Goal: Communication & Community: Answer question/provide support

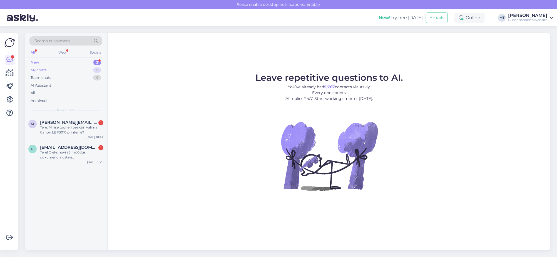
click at [36, 68] on div "My chats" at bounding box center [39, 71] width 16 height 6
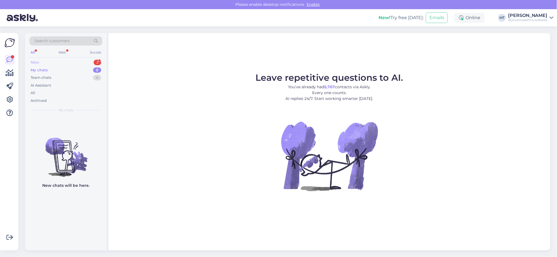
click at [34, 61] on div "New" at bounding box center [35, 63] width 8 height 6
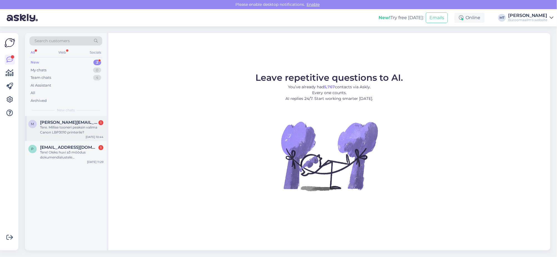
click at [56, 124] on span "marleen.parmakson@gmail.com" at bounding box center [69, 122] width 58 height 5
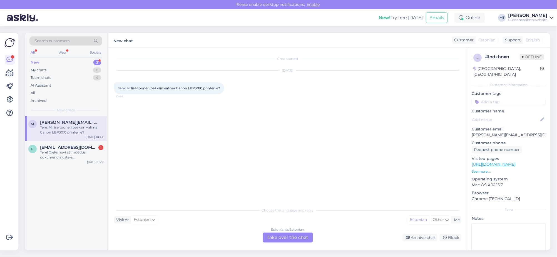
click at [283, 237] on div "Estonian to Estonian Take over the chat" at bounding box center [288, 238] width 50 height 10
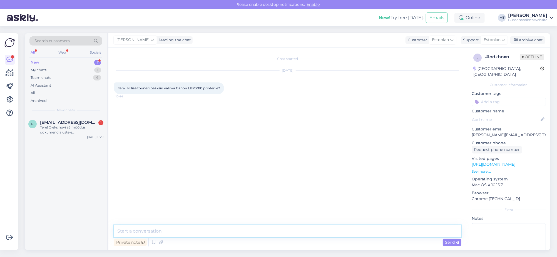
click at [149, 232] on textarea at bounding box center [288, 232] width 348 height 12
drag, startPoint x: 206, startPoint y: 89, endPoint x: 178, endPoint y: 89, distance: 28.1
click at [178, 89] on div "Tere. Millise tooneri peaksin valima Canon LBP3010 printerile? 10:44" at bounding box center [169, 89] width 110 height 12
copy span "Canon LBP3010"
click at [175, 240] on div "Private note Send" at bounding box center [288, 242] width 348 height 11
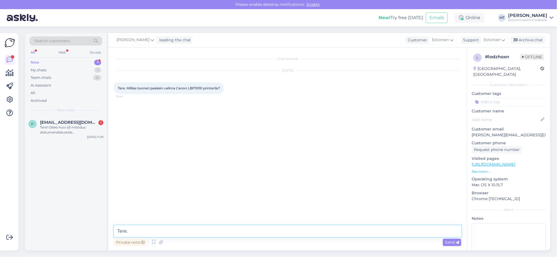
click at [174, 236] on textarea "Tere." at bounding box center [288, 232] width 348 height 12
paste textarea "https://www.byroomaailm.ee/tooner-canon-712bk-must-lbp3010-lbp3020?sku=K0035478"
type textarea "Tere. Sobib see tooner https://www.byroomaailm.ee/tooner-canon-712bk-must-lbp30…"
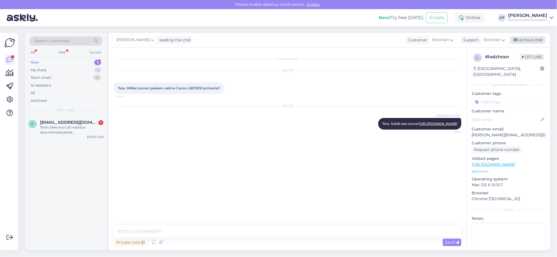
click at [530, 37] on div "Archive chat" at bounding box center [528, 40] width 35 height 8
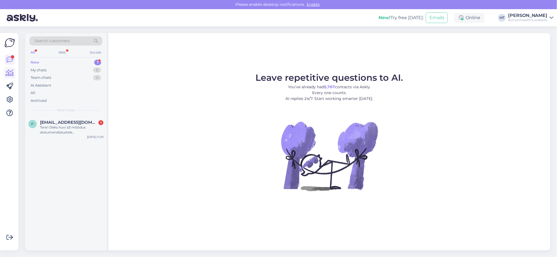
click at [12, 74] on icon at bounding box center [10, 73] width 8 height 7
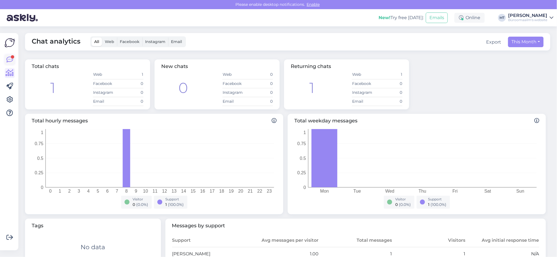
click at [11, 56] on div at bounding box center [12, 56] width 3 height 3
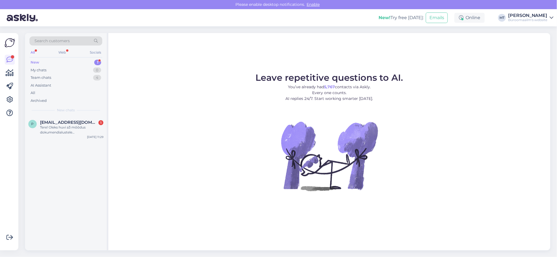
click at [36, 60] on div "New" at bounding box center [35, 63] width 9 height 6
click at [48, 125] on span "[EMAIL_ADDRESS][DOMAIN_NAME]" at bounding box center [69, 122] width 58 height 5
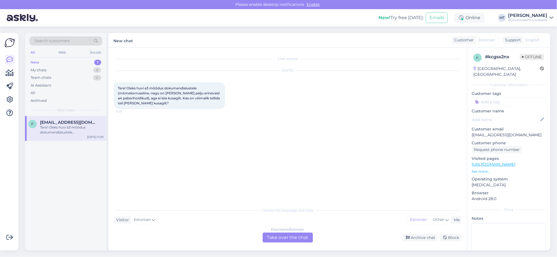
click at [294, 238] on div "Estonian to Estonian Take over the chat" at bounding box center [288, 238] width 50 height 10
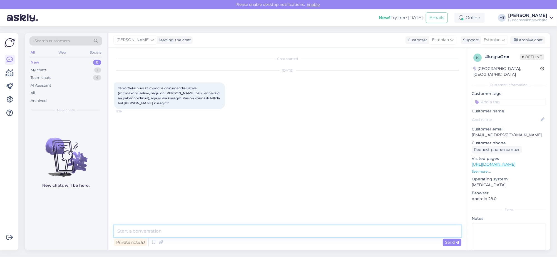
click at [145, 234] on textarea at bounding box center [288, 232] width 348 height 12
type textarea "t"
drag, startPoint x: 133, startPoint y: 235, endPoint x: 96, endPoint y: 236, distance: 37.3
click at [97, 236] on div "Search customers All Web Socials New 0 My chats 1 Team chats 4 AI Assistant All…" at bounding box center [288, 142] width 526 height 218
paste textarea "[URL][DOMAIN_NAME]"
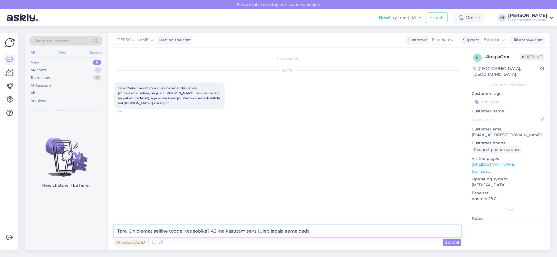
type textarea "Tere. On olemas selline toode, kas sobiks? A3 -na kasutamiseks tuleb jagaja eem…"
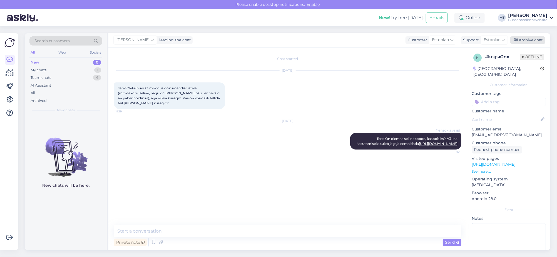
click at [529, 40] on div "Archive chat" at bounding box center [528, 40] width 35 height 8
